Goal: Information Seeking & Learning: Check status

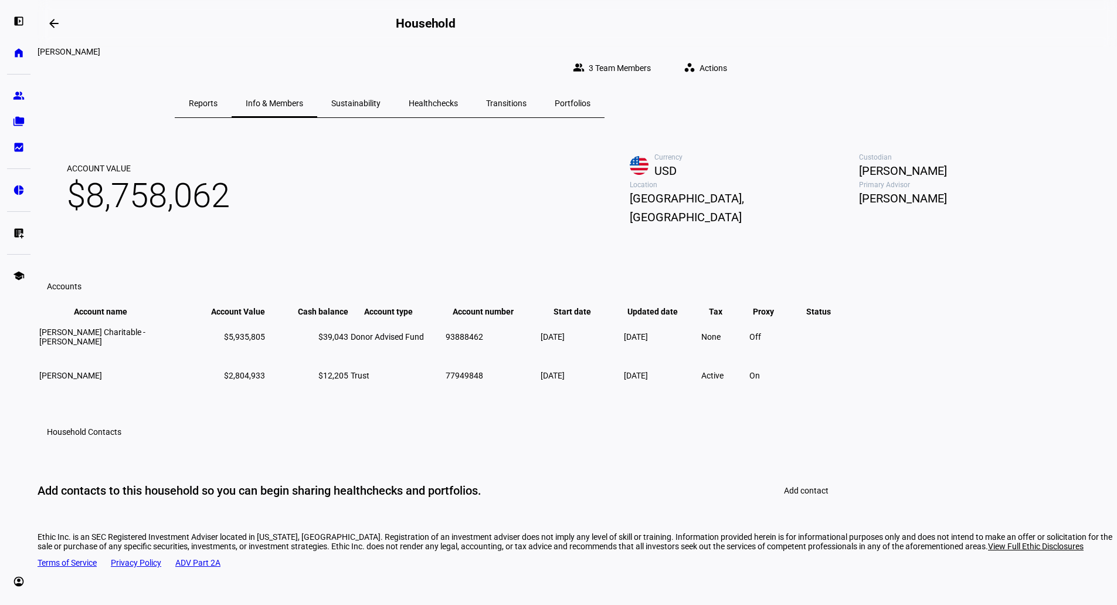
scroll to position [59, 0]
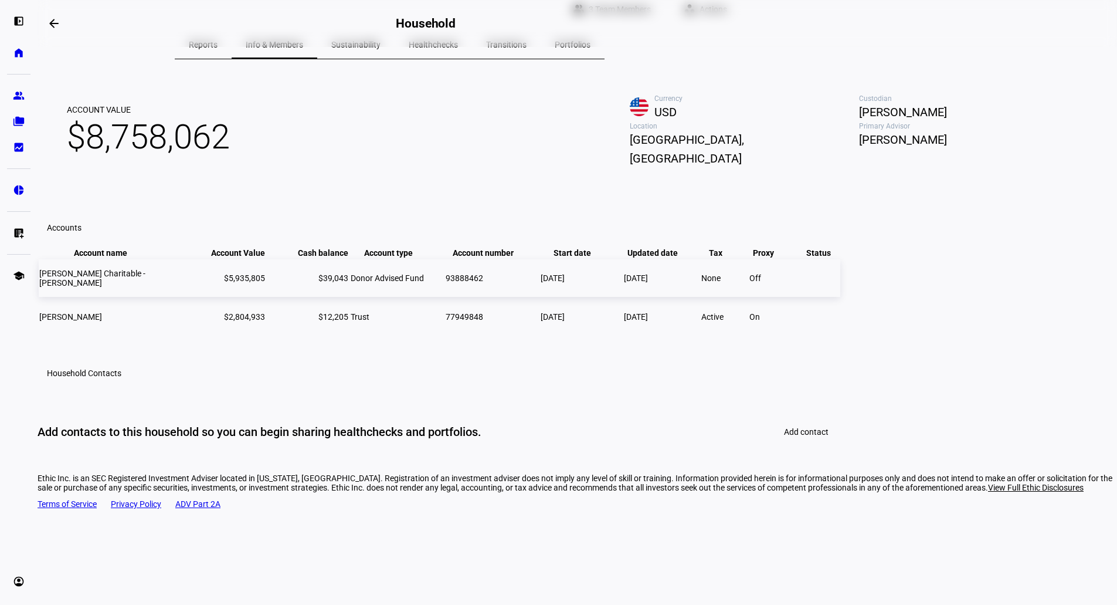
click at [796, 297] on td "Off" at bounding box center [772, 278] width 47 height 38
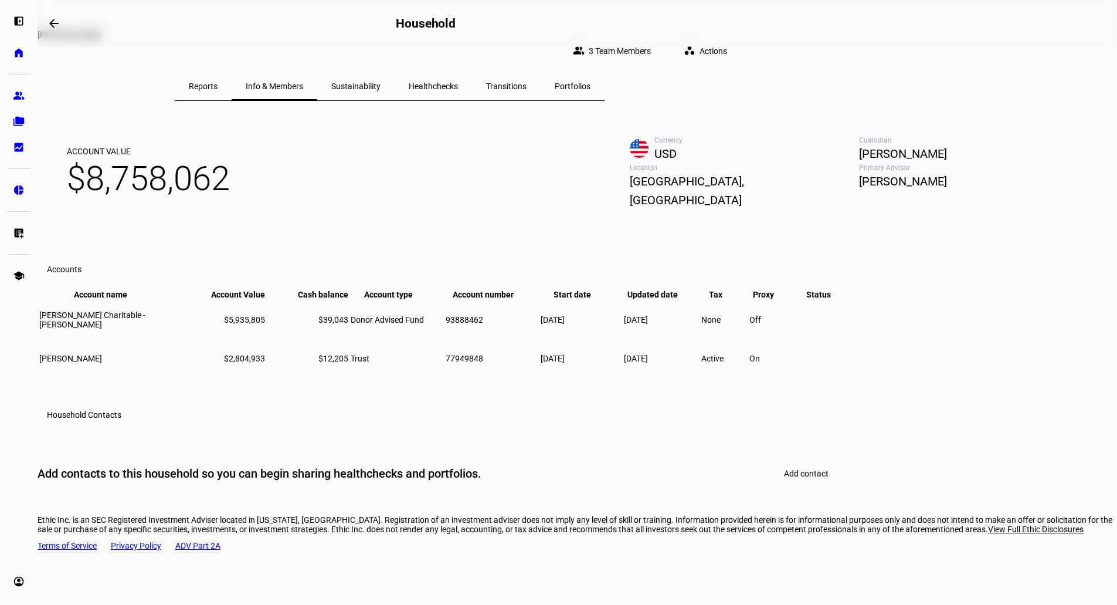
scroll to position [0, 0]
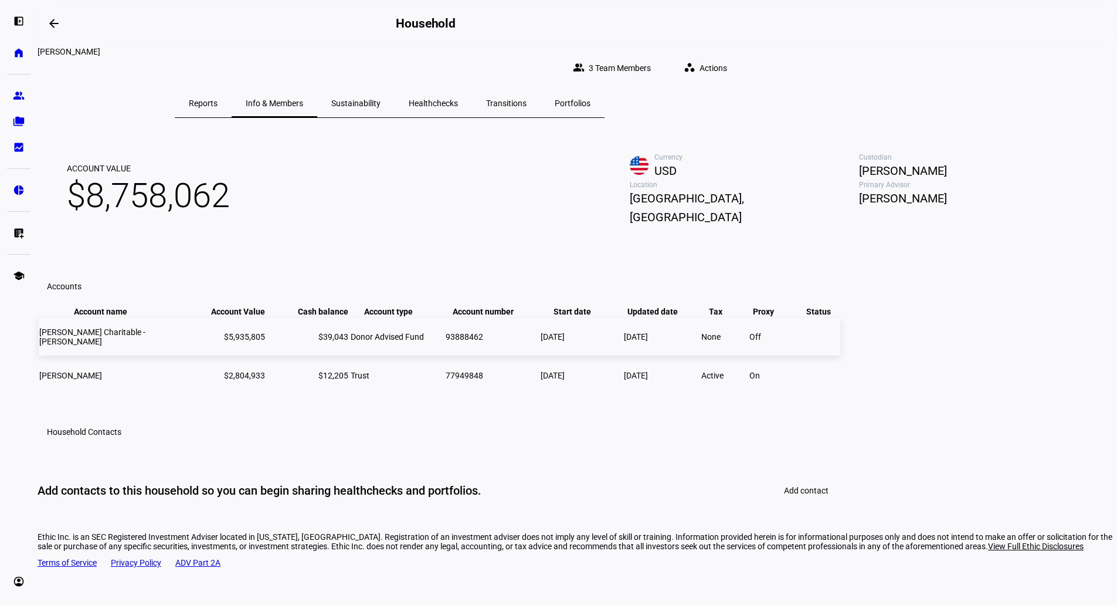
click at [145, 346] on span "Schwab Charitable - Emily Scott" at bounding box center [92, 336] width 106 height 19
click at [381, 99] on span "Sustainability" at bounding box center [355, 103] width 49 height 8
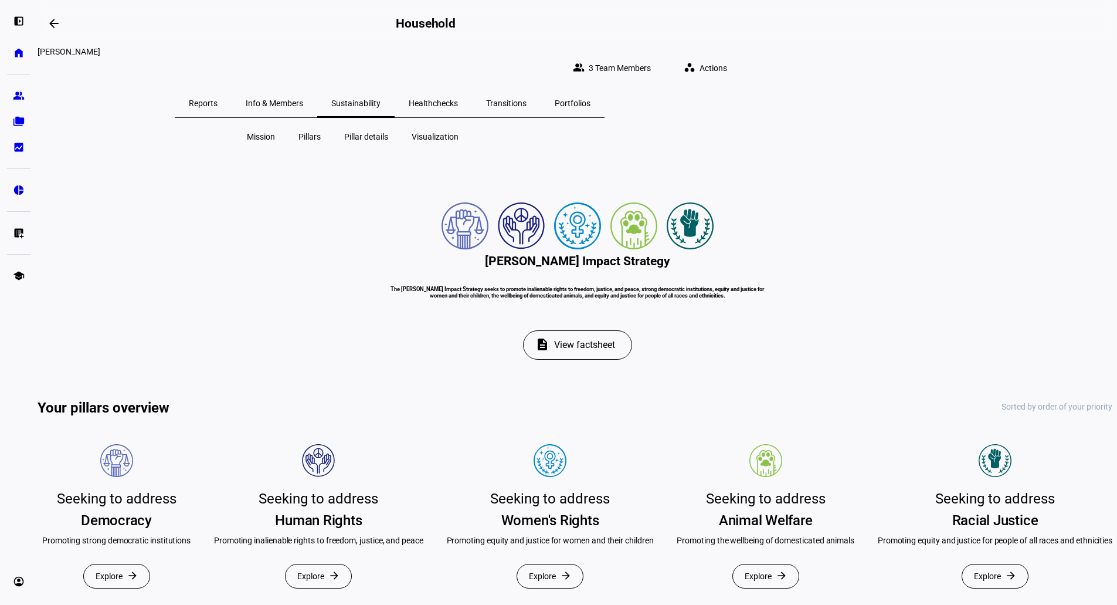
click at [458, 99] on span "Healthchecks" at bounding box center [433, 103] width 49 height 8
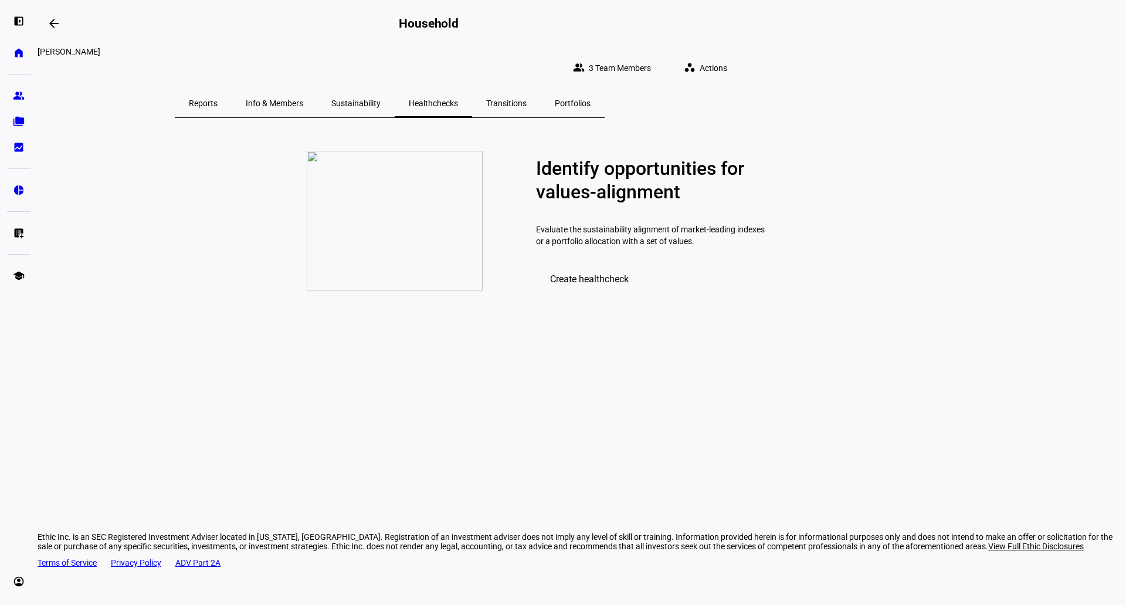
click at [527, 99] on span "Transitions" at bounding box center [506, 103] width 40 height 8
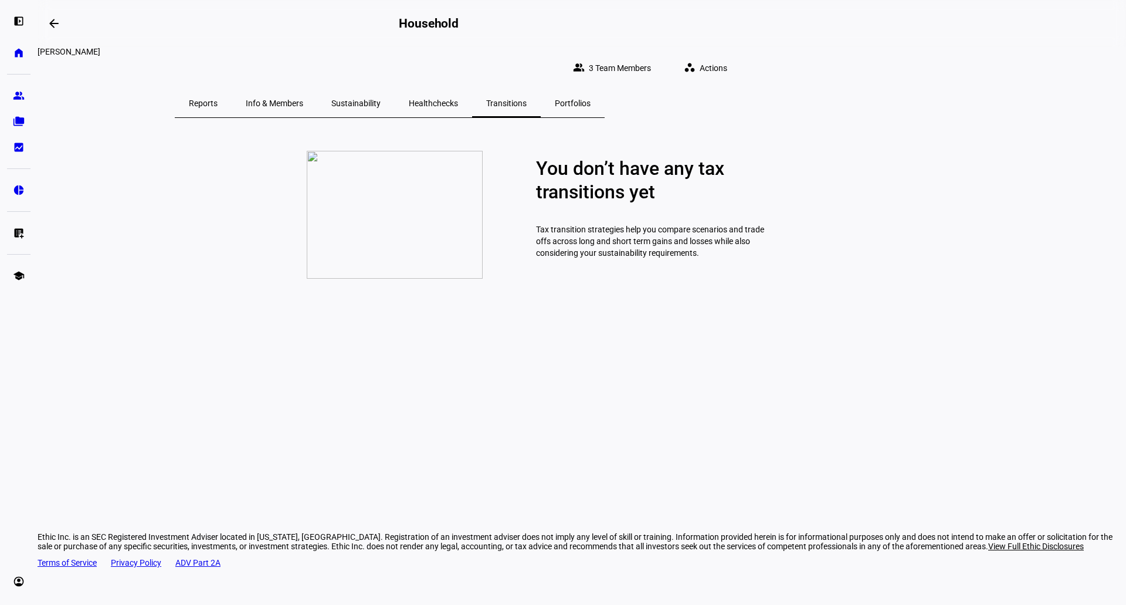
click at [590, 99] on span "Portfolios" at bounding box center [573, 103] width 36 height 8
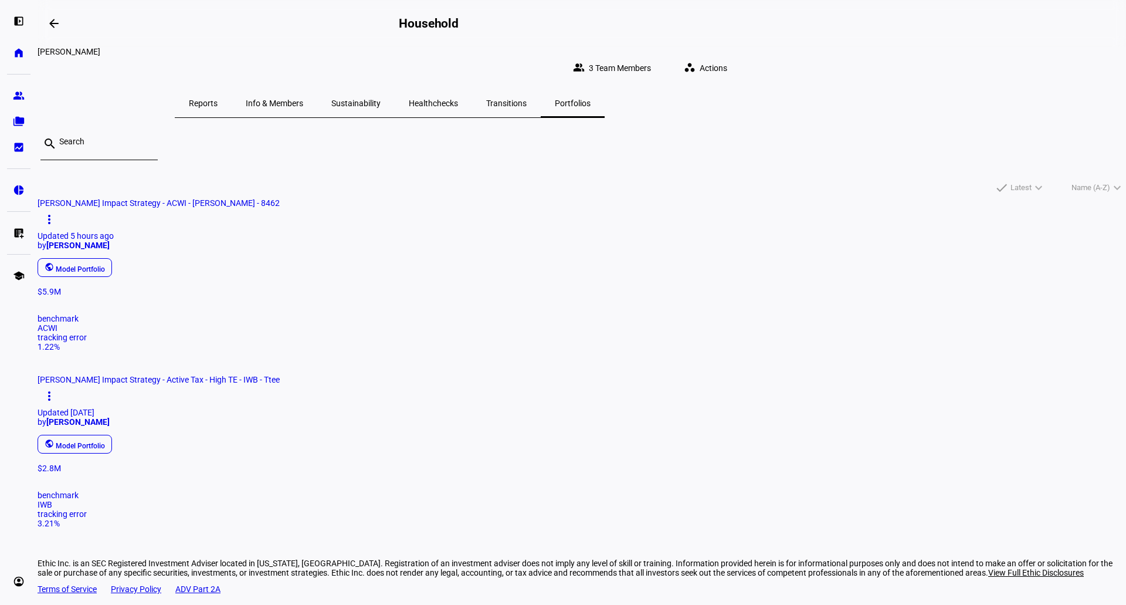
click at [303, 99] on span "Info & Members" at bounding box center [274, 103] width 57 height 8
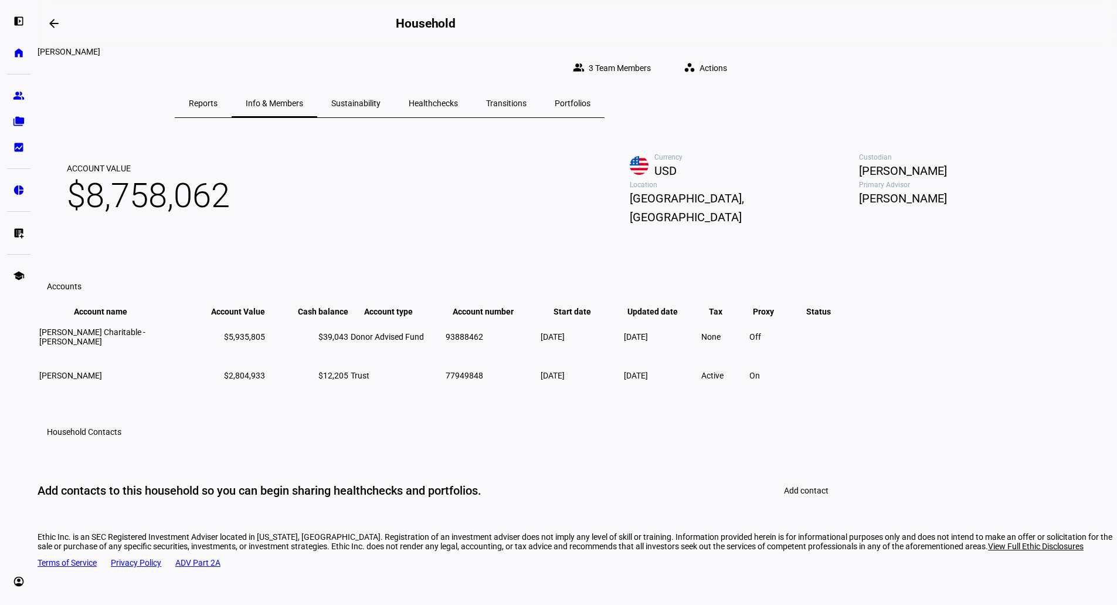
click at [590, 99] on span "Portfolios" at bounding box center [573, 103] width 36 height 8
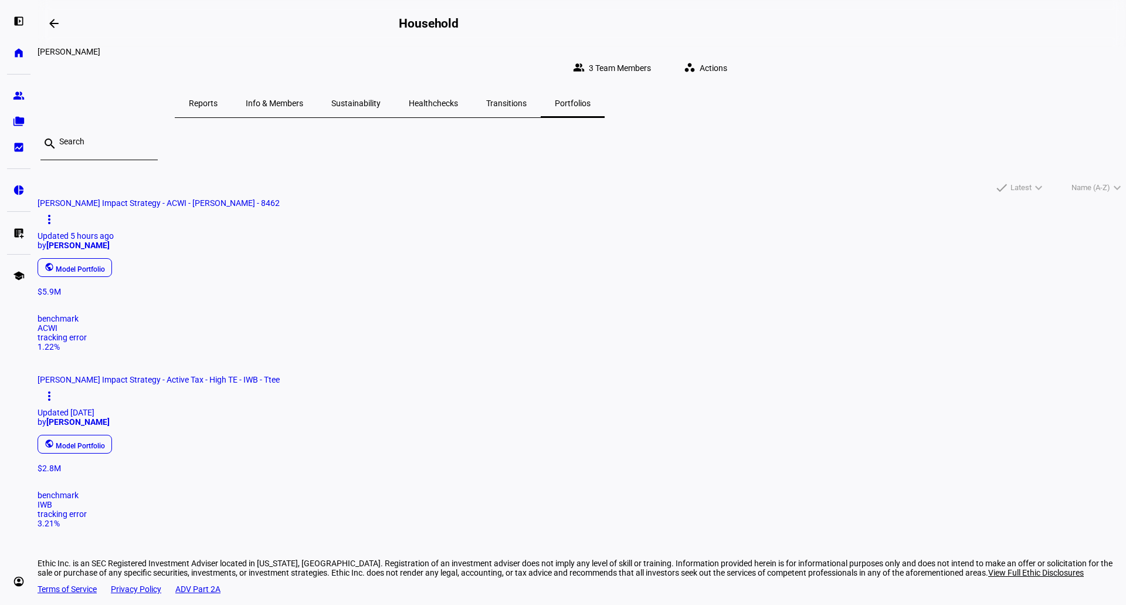
click at [332, 296] on div "$5.9M" at bounding box center [582, 291] width 1088 height 9
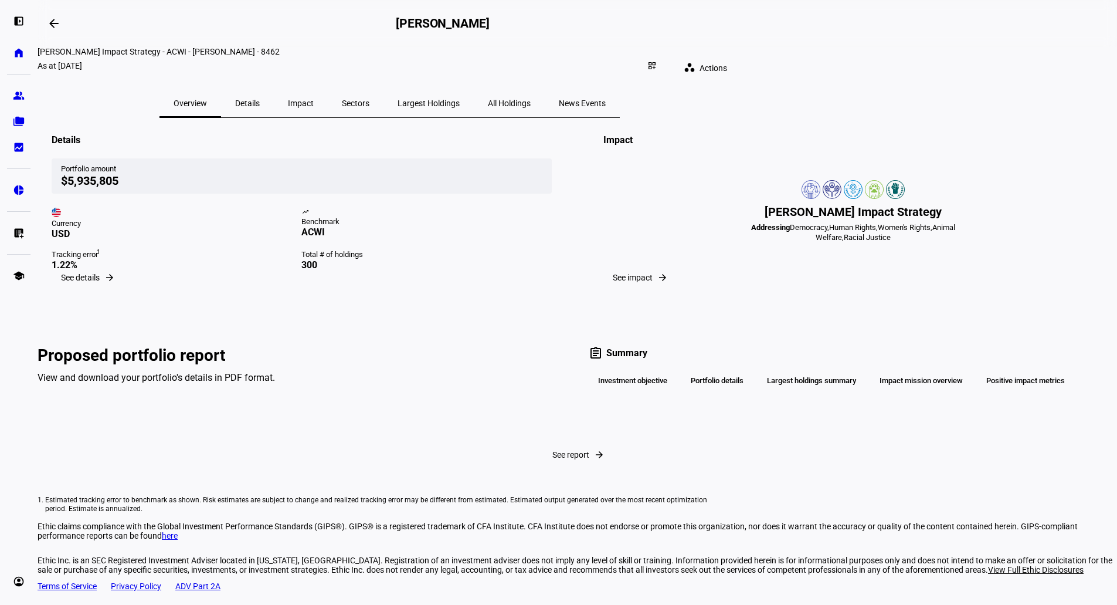
click at [623, 391] on div "Investment objective" at bounding box center [633, 381] width 88 height 20
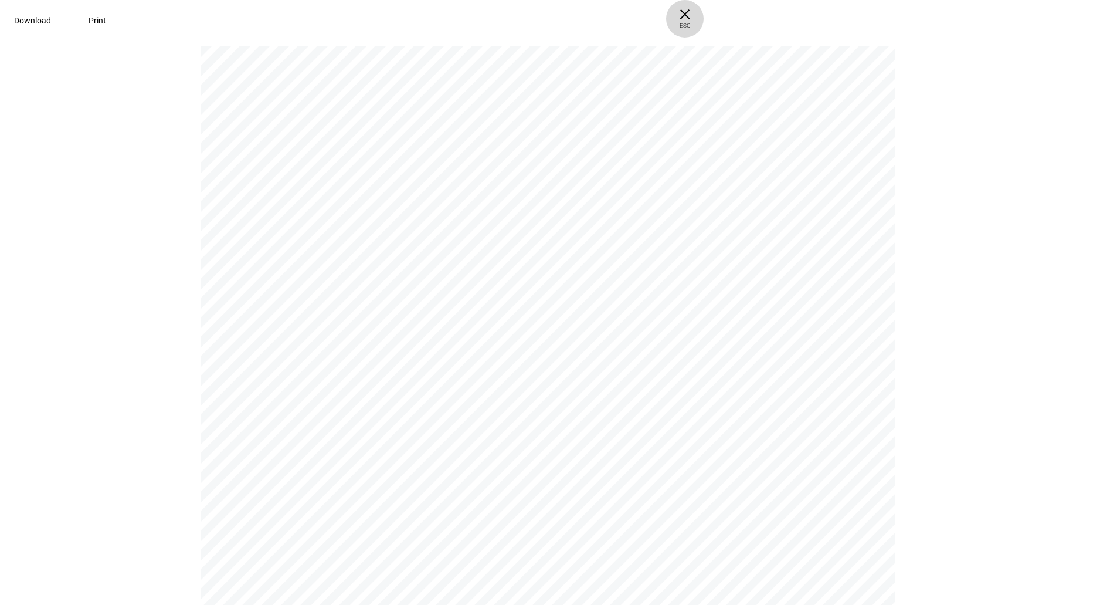
click at [704, 16] on span "× ESC" at bounding box center [685, 19] width 38 height 38
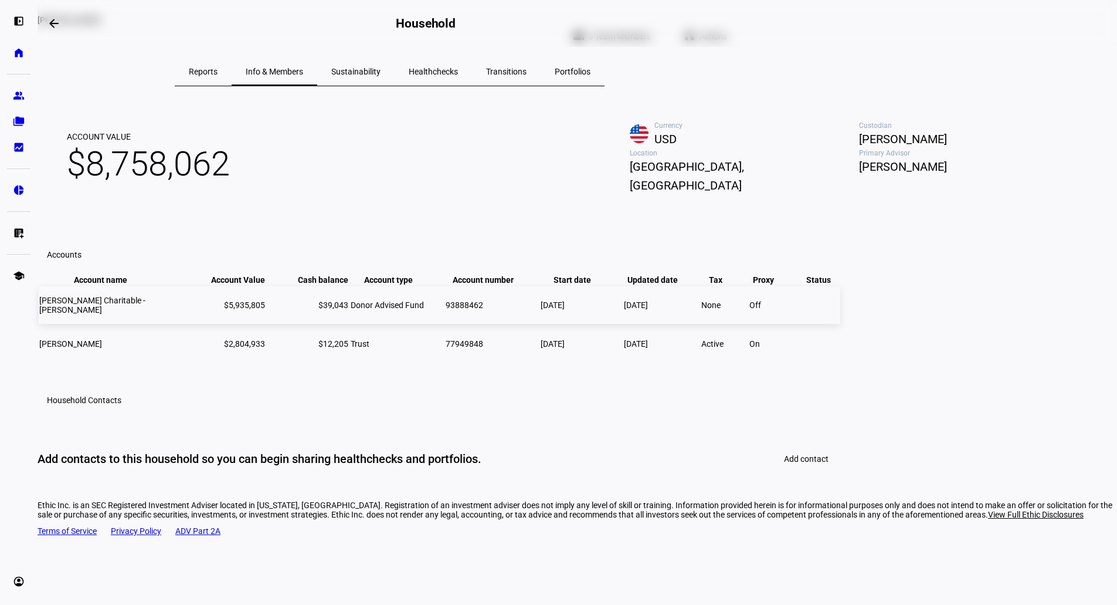
scroll to position [59, 0]
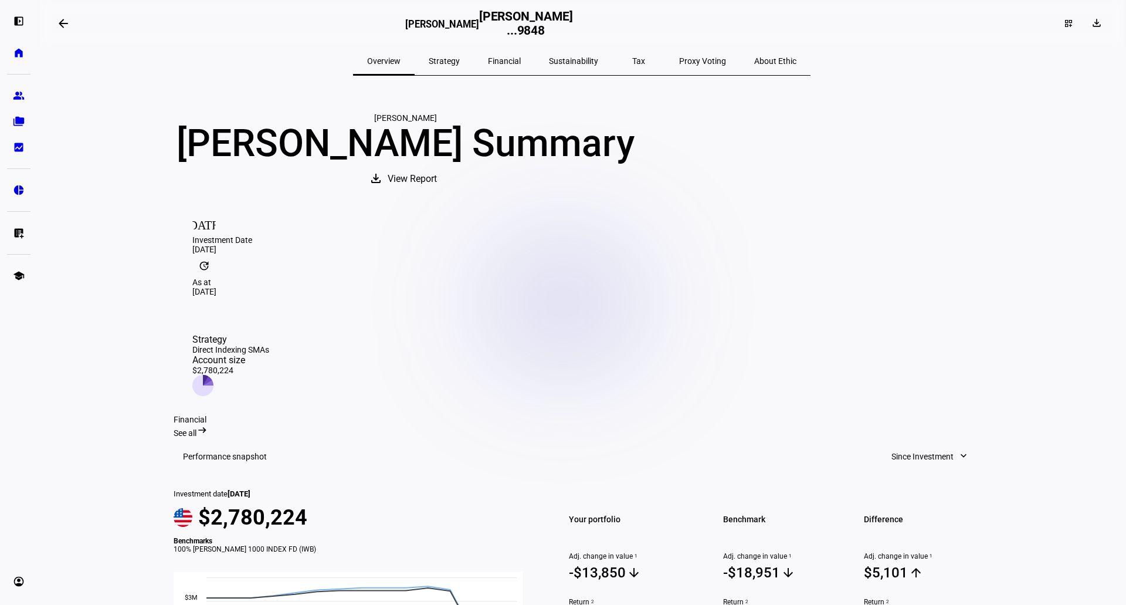
scroll to position [59, 0]
